Goal: Task Accomplishment & Management: Use online tool/utility

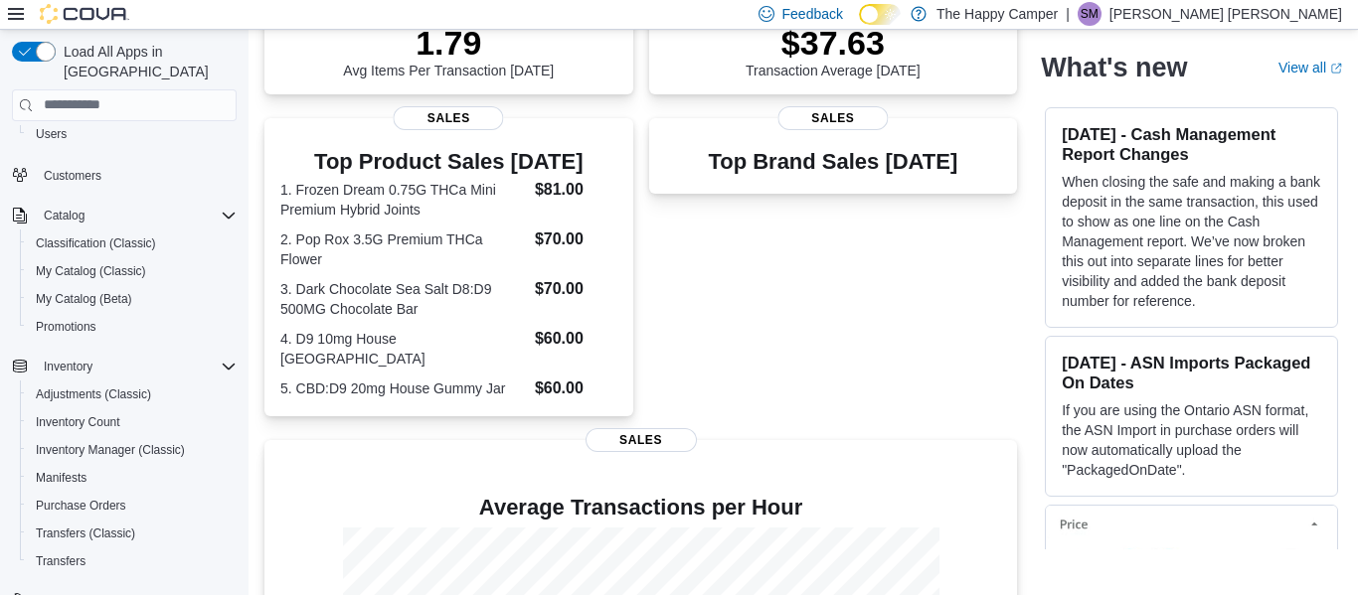
scroll to position [397, 0]
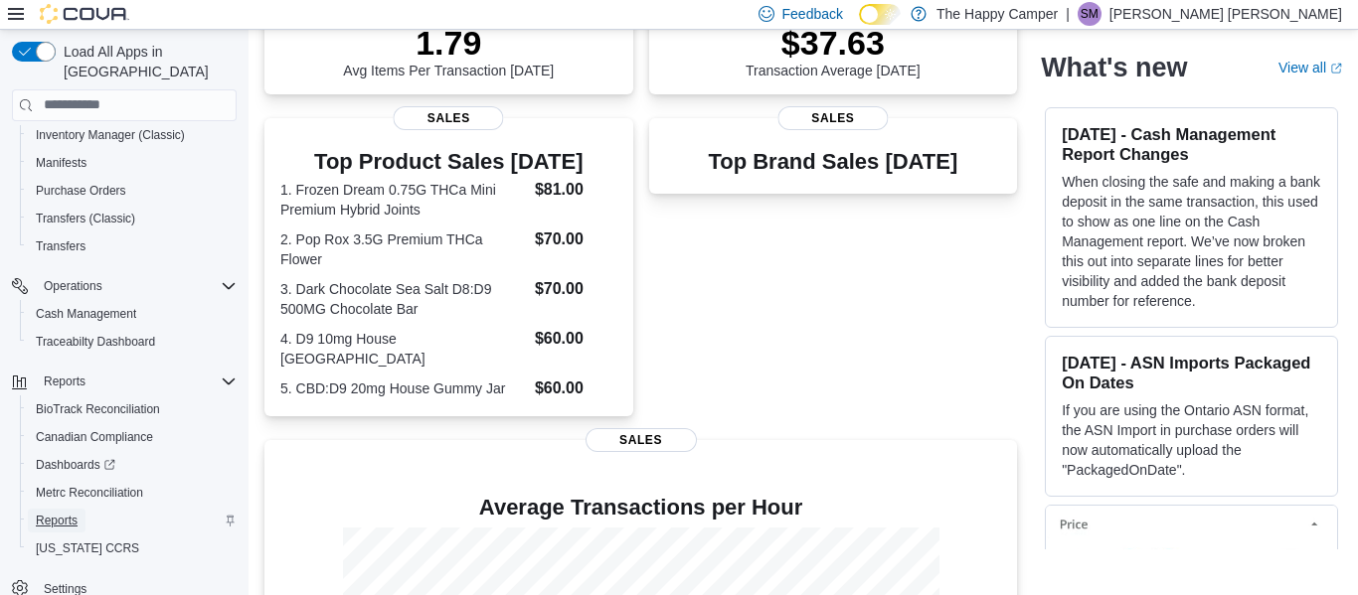
click at [60, 513] on span "Reports" at bounding box center [57, 521] width 42 height 16
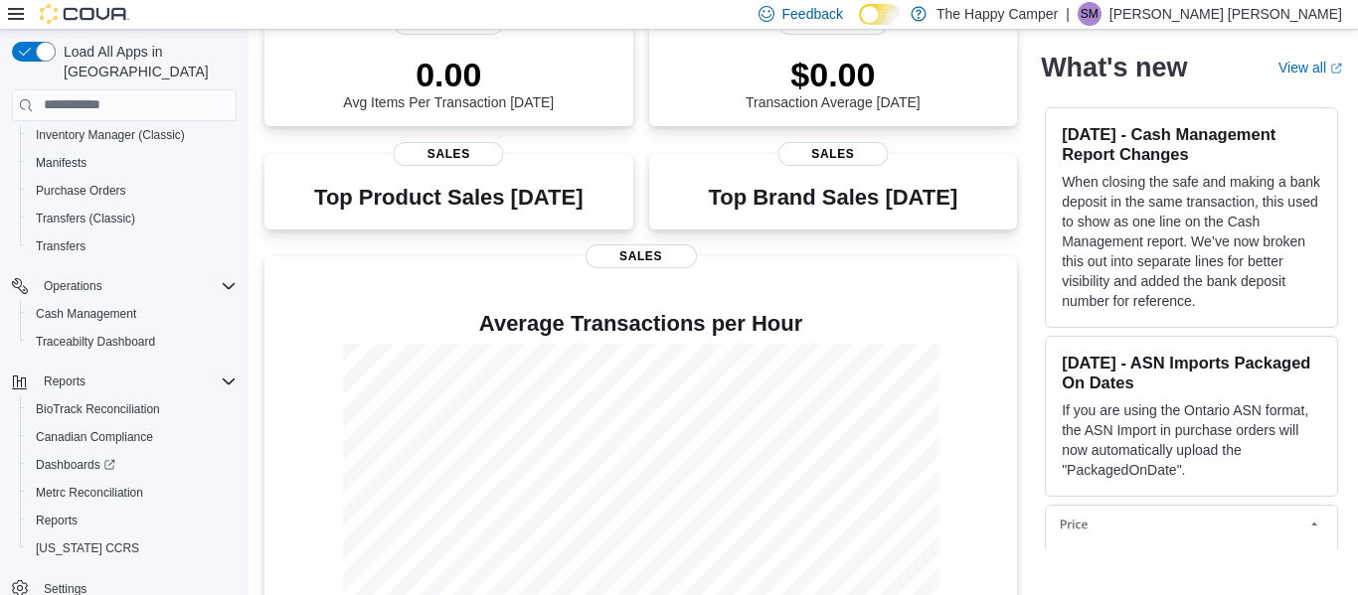
scroll to position [533, 0]
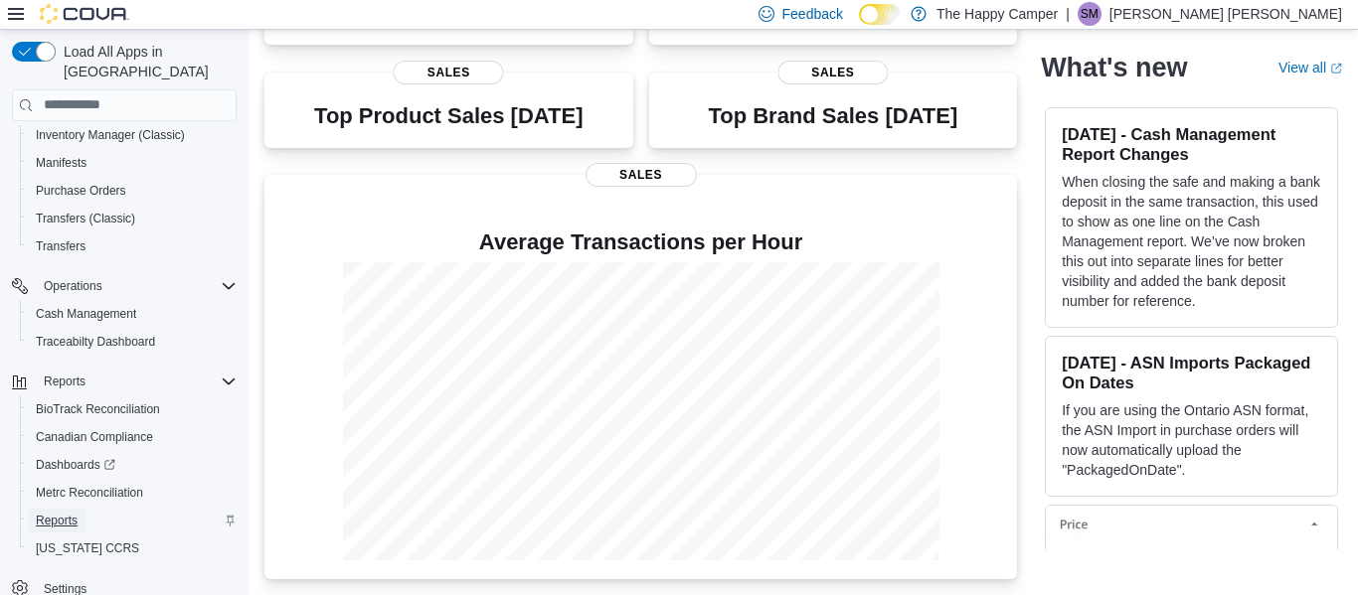
click at [53, 513] on span "Reports" at bounding box center [57, 521] width 42 height 16
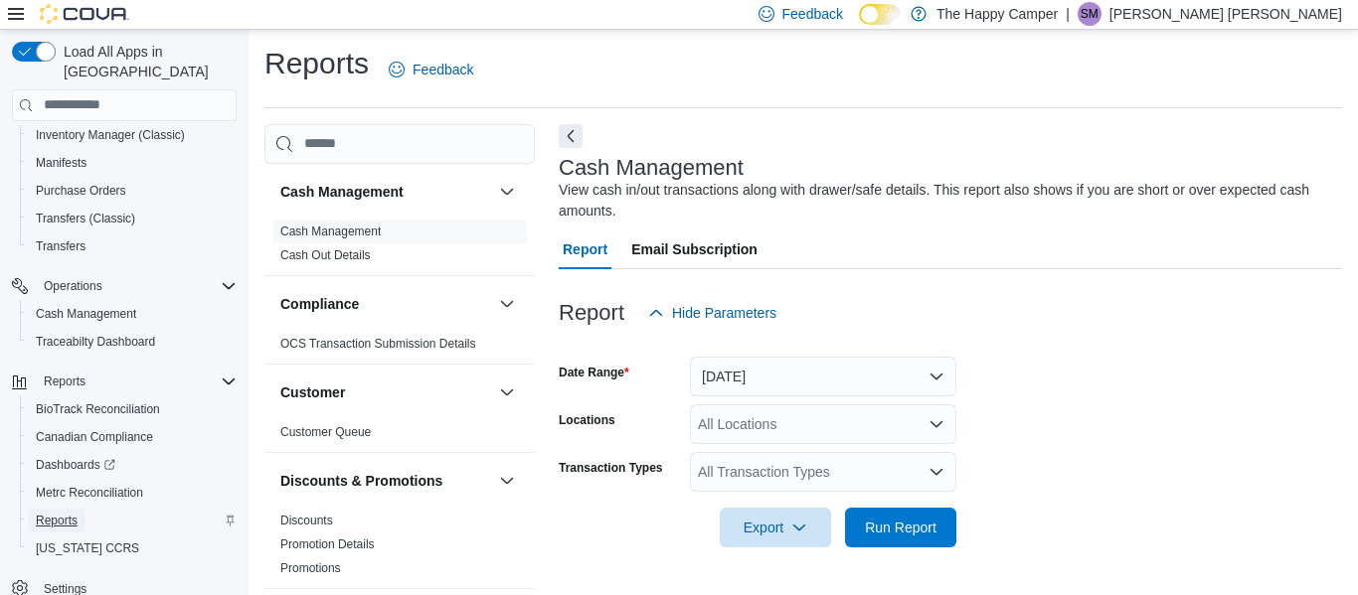
scroll to position [33, 0]
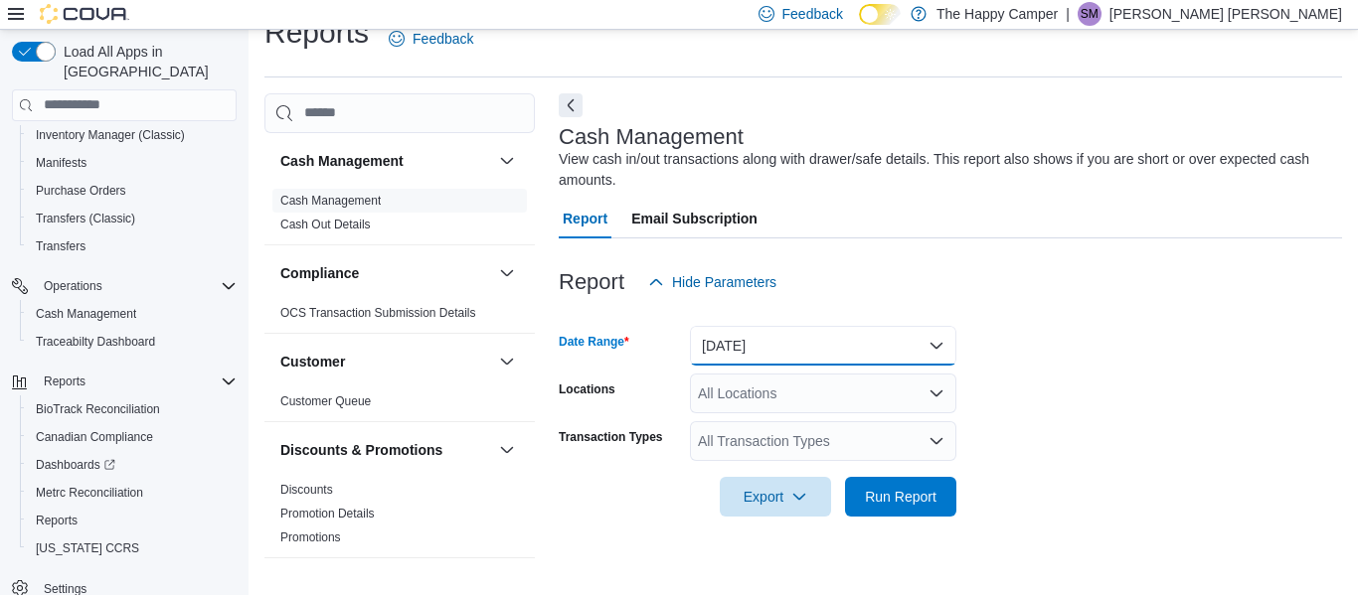
click at [730, 350] on button "[DATE]" at bounding box center [823, 346] width 266 height 40
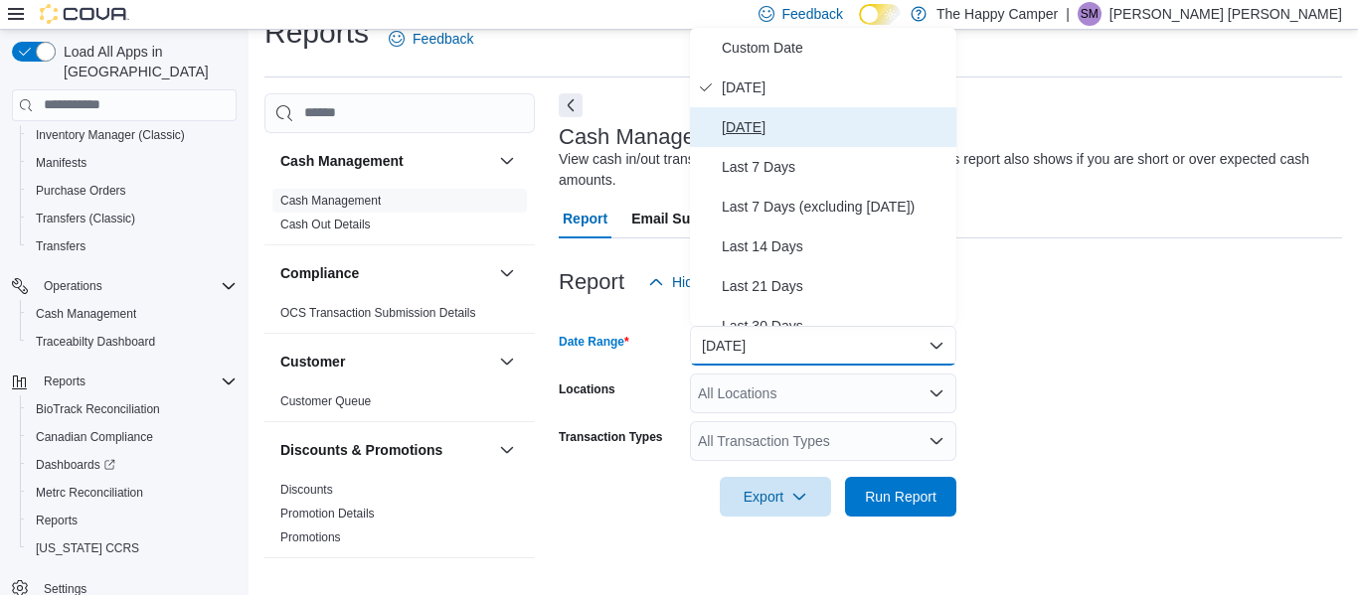
click at [748, 129] on span "[DATE]" at bounding box center [835, 127] width 227 height 24
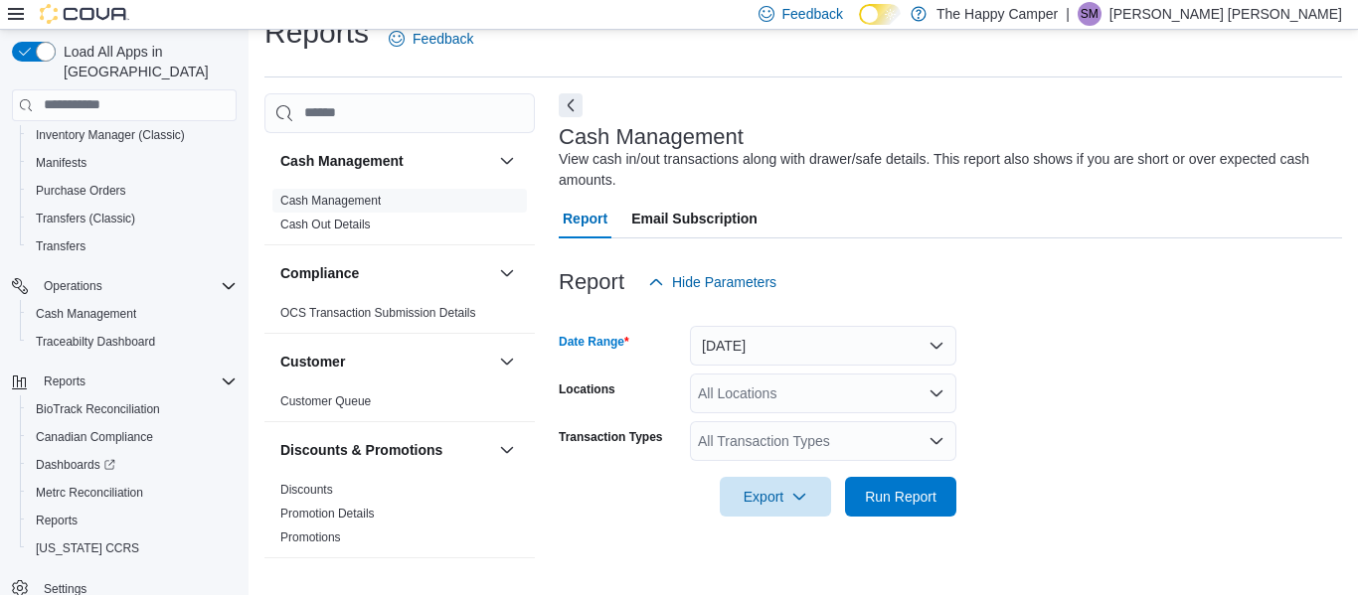
click at [816, 391] on div "All Locations" at bounding box center [823, 394] width 266 height 40
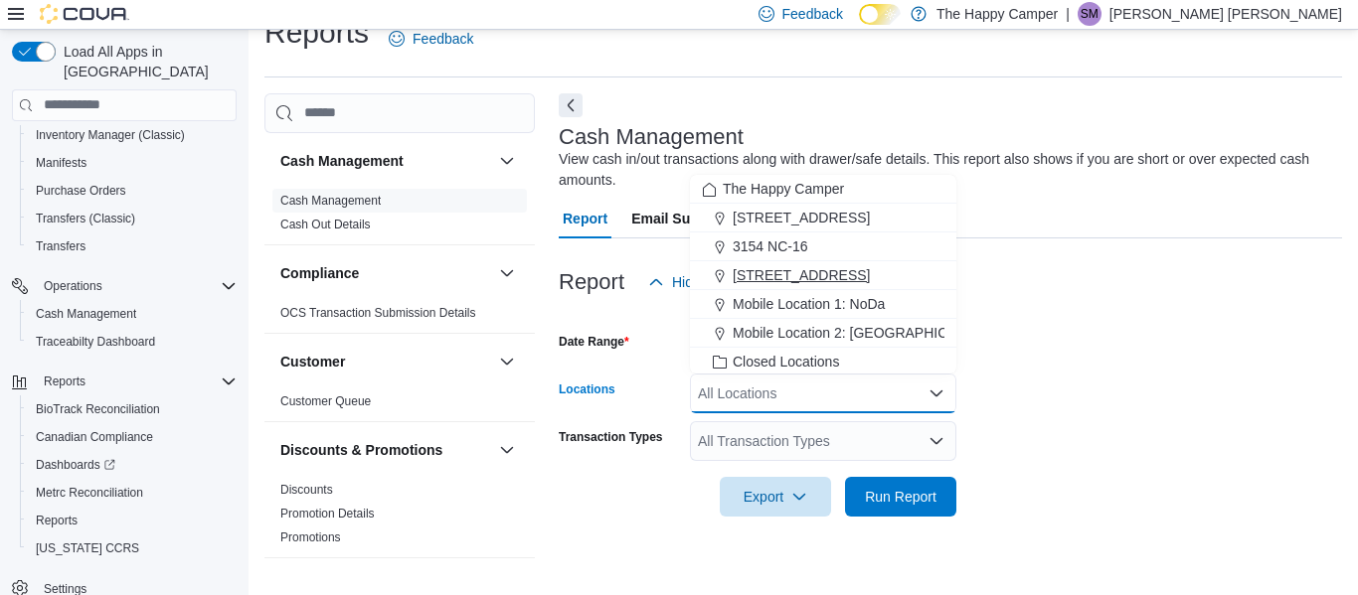
click at [789, 279] on span "[STREET_ADDRESS]" at bounding box center [800, 275] width 137 height 20
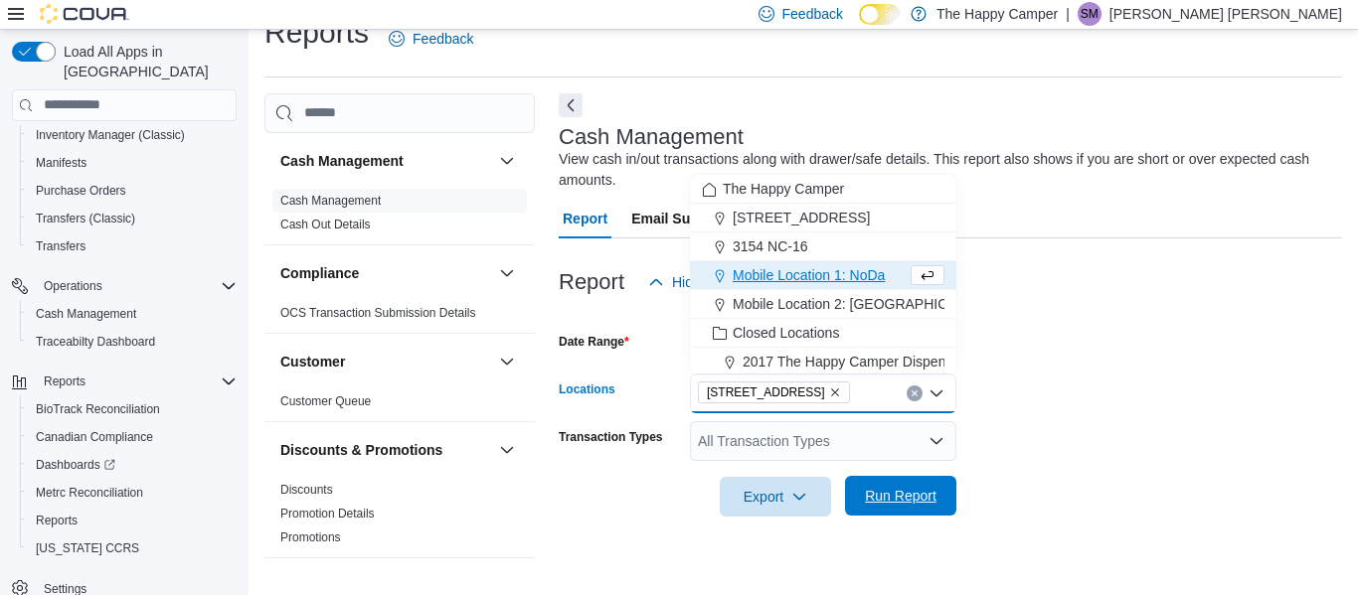
click at [867, 490] on span "Run Report" at bounding box center [901, 496] width 72 height 20
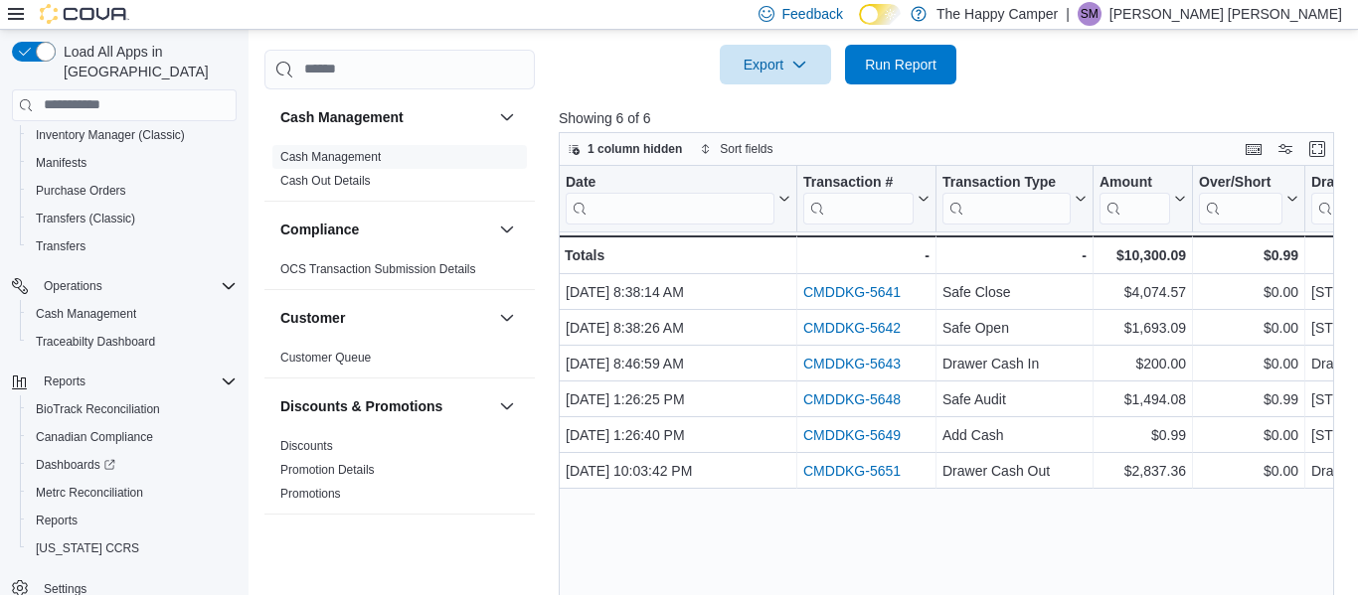
scroll to position [494, 0]
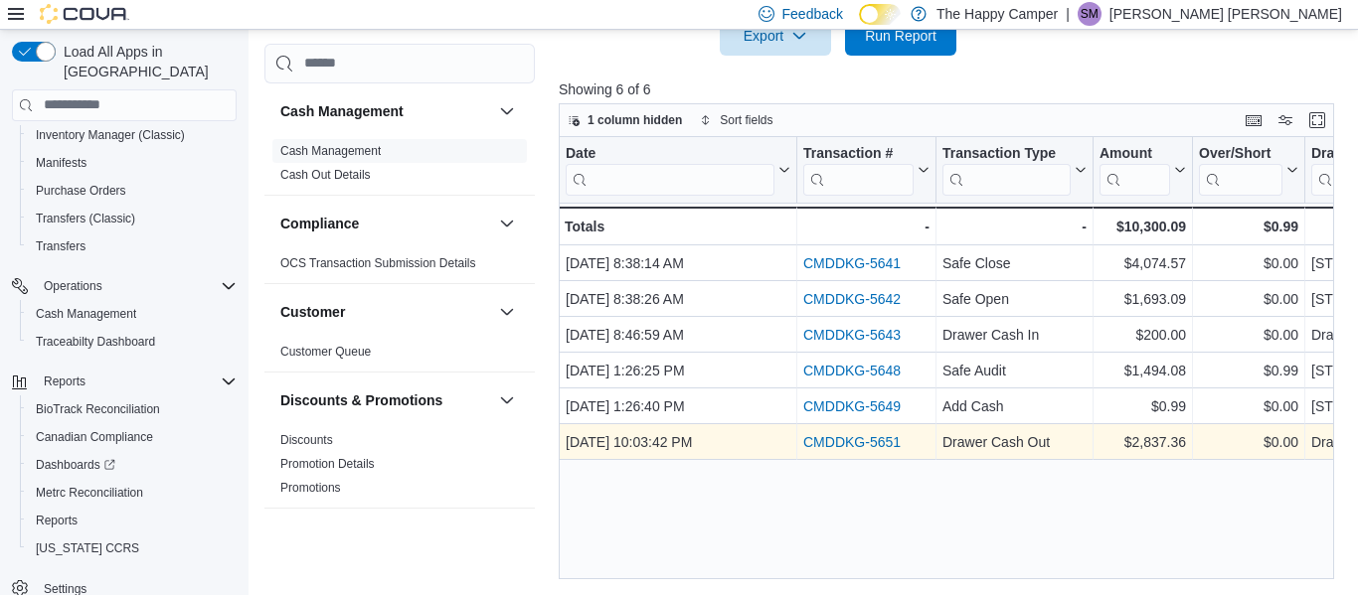
click at [836, 441] on link "CMDDKG-5651" at bounding box center [851, 442] width 97 height 16
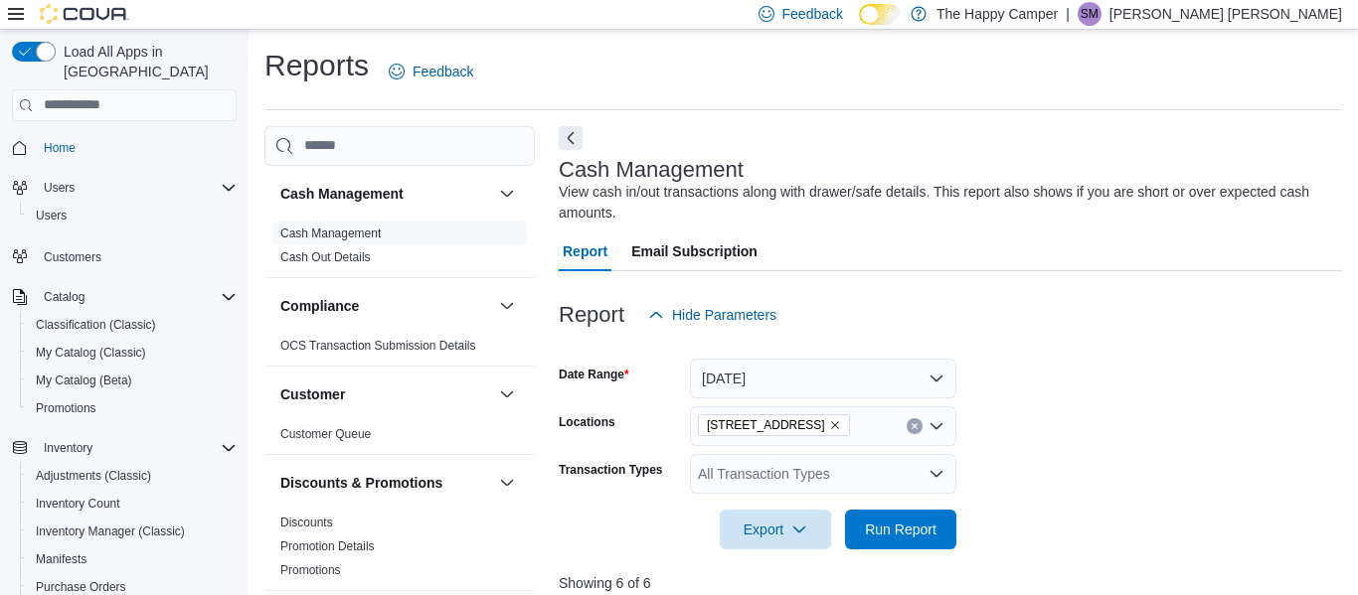
scroll to position [4, 0]
click at [55, 136] on span "Home" at bounding box center [60, 144] width 32 height 16
